Goal: Information Seeking & Learning: Check status

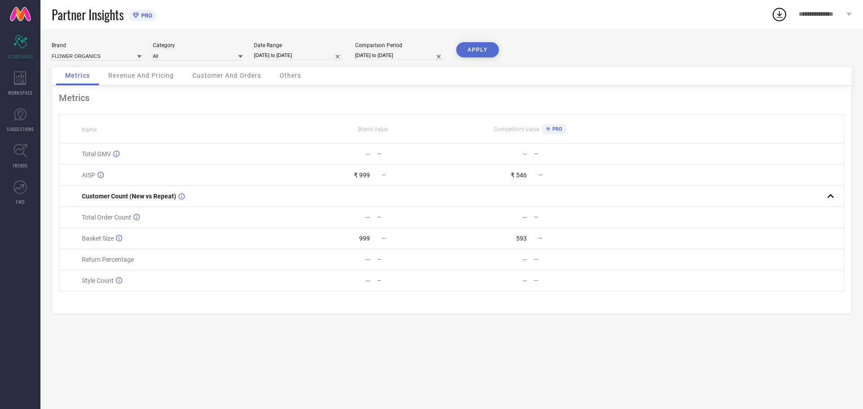
click at [235, 73] on span "Customer And Orders" at bounding box center [226, 75] width 69 height 7
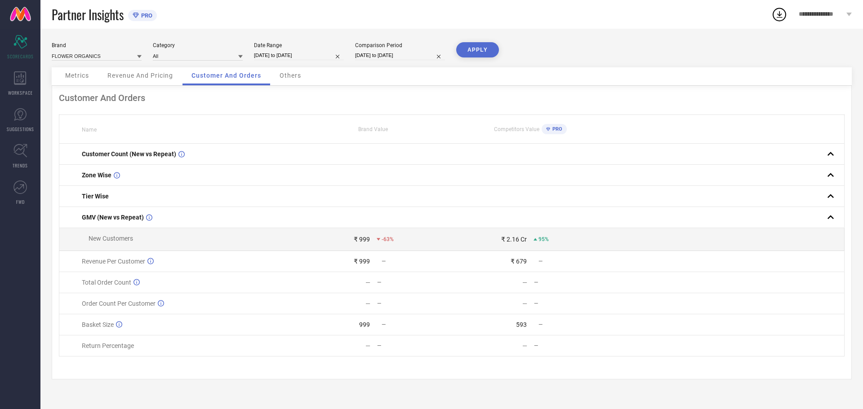
click at [125, 83] on div "Revenue And Pricing" at bounding box center [140, 76] width 84 height 18
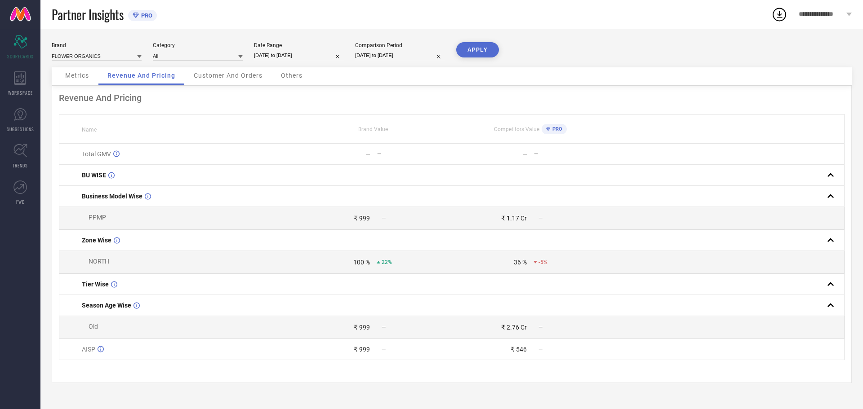
click at [86, 77] on span "Metrics" at bounding box center [77, 75] width 24 height 7
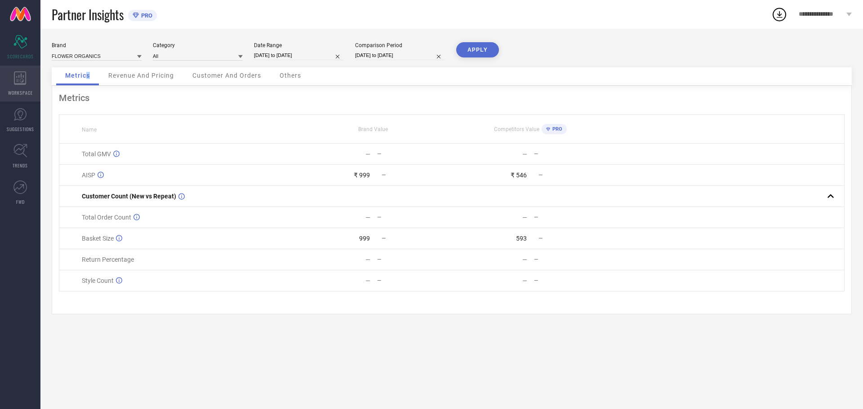
click at [21, 75] on icon at bounding box center [20, 77] width 12 height 13
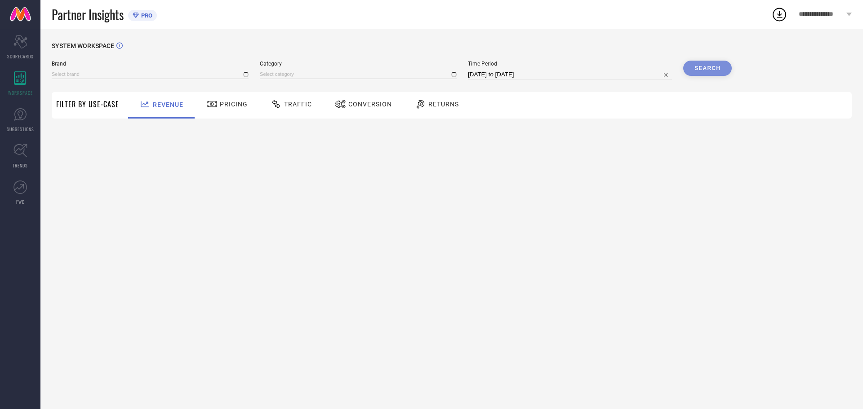
type input "FLOWER ORGANICS"
type input "All"
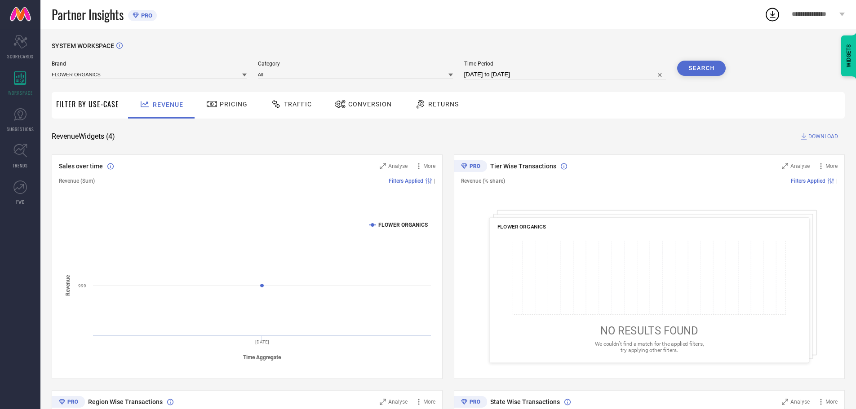
click at [349, 106] on span "Conversion" at bounding box center [370, 104] width 44 height 7
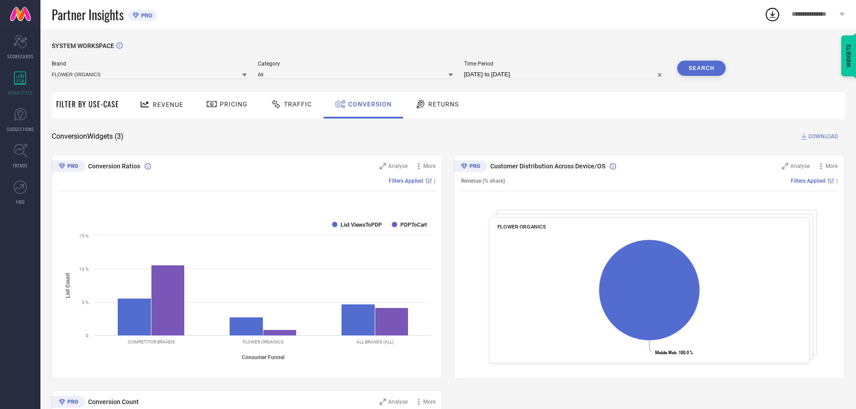
click at [296, 104] on span "Traffic" at bounding box center [298, 104] width 28 height 7
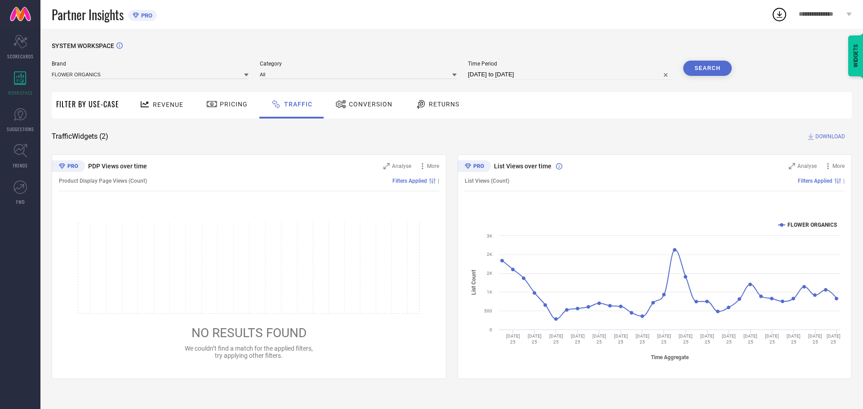
click at [241, 111] on div "Pricing" at bounding box center [227, 104] width 46 height 15
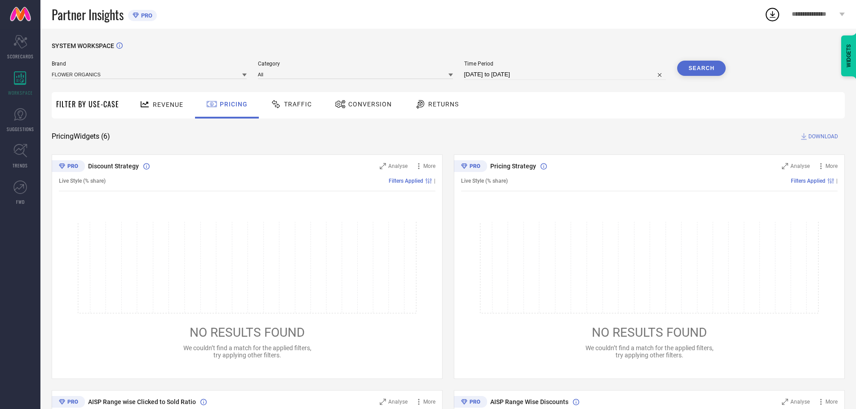
click at [431, 103] on span "Returns" at bounding box center [443, 104] width 31 height 7
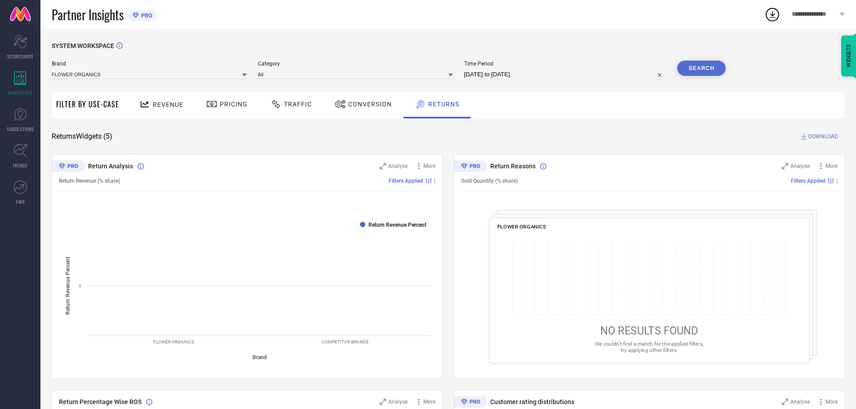
click at [370, 100] on div "Conversion" at bounding box center [364, 104] width 62 height 15
